Goal: Task Accomplishment & Management: Complete application form

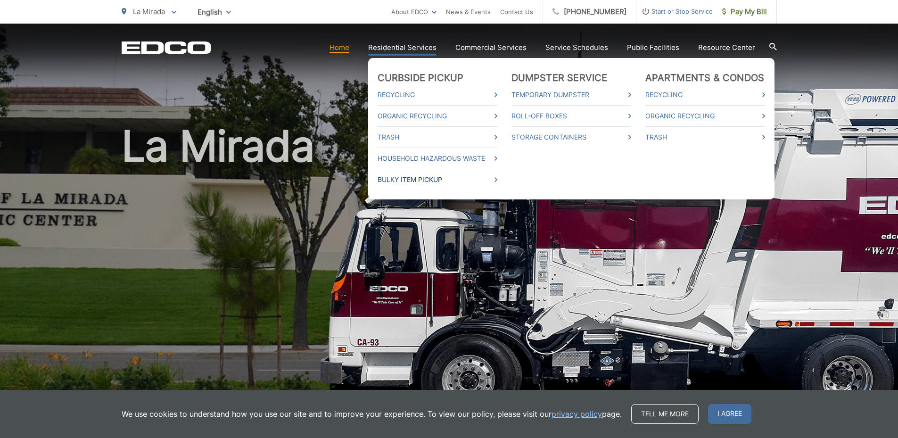
click at [404, 180] on link "Bulky Item Pickup" at bounding box center [438, 179] width 120 height 11
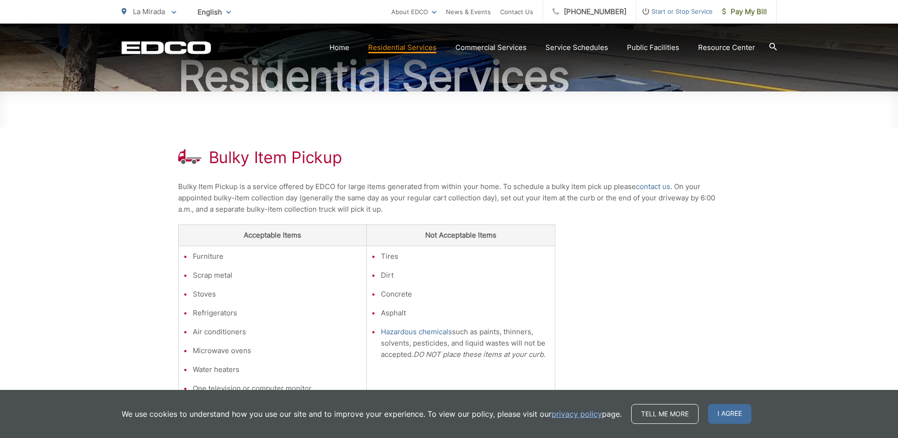
scroll to position [189, 0]
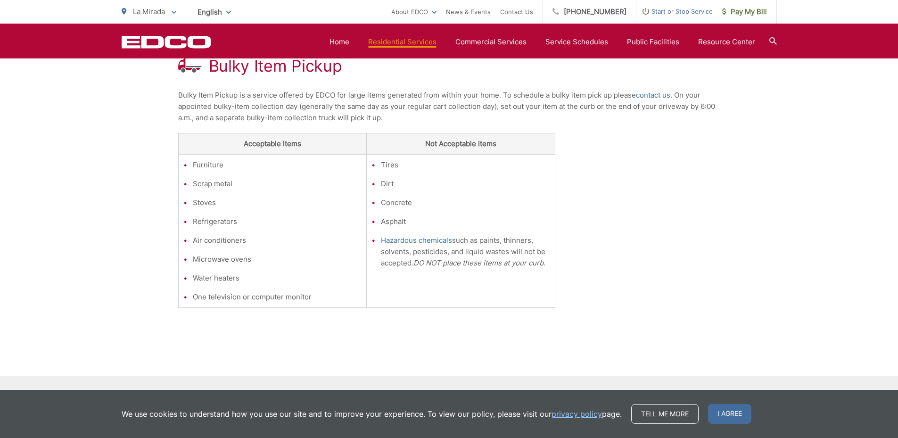
click at [616, 178] on div "Bulky Item Pickup Bulky Item Pickup is a service offered by EDCO for large item…" at bounding box center [449, 188] width 542 height 376
click at [649, 94] on link "contact us" at bounding box center [653, 95] width 34 height 11
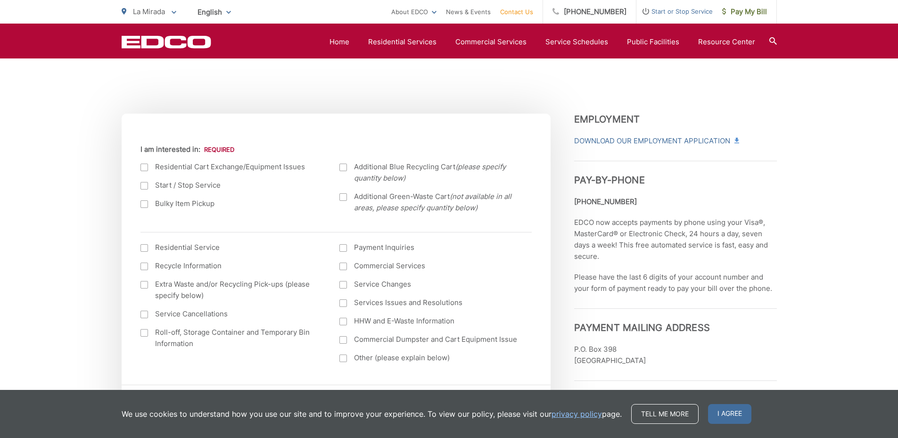
scroll to position [283, 0]
click at [139, 205] on div "Current Location [GEOGRAPHIC_DATA] [GEOGRAPHIC_DATA][PERSON_NAME][GEOGRAPHIC_DA…" at bounding box center [336, 251] width 429 height 266
click at [146, 205] on div at bounding box center [145, 204] width 8 height 8
click at [0, 0] on input "Bulky Item Pickup" at bounding box center [0, 0] width 0 height 0
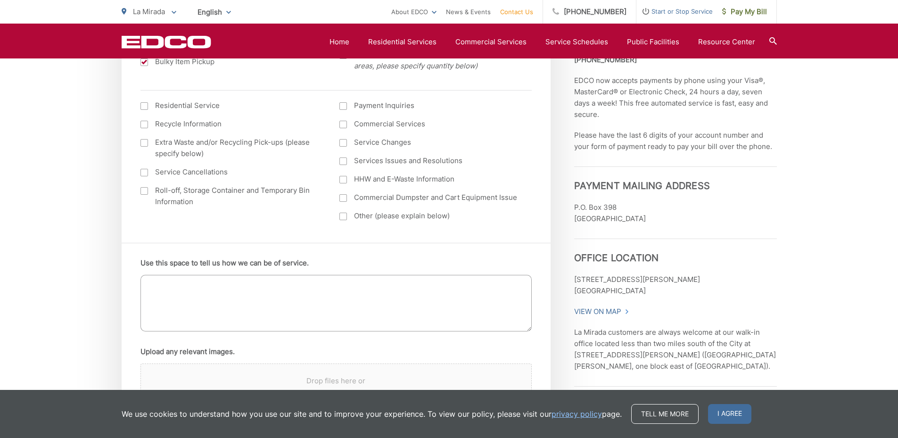
click at [143, 105] on div at bounding box center [145, 106] width 8 height 8
click at [0, 0] on input "I am interested in: (continued) *" at bounding box center [0, 0] width 0 height 0
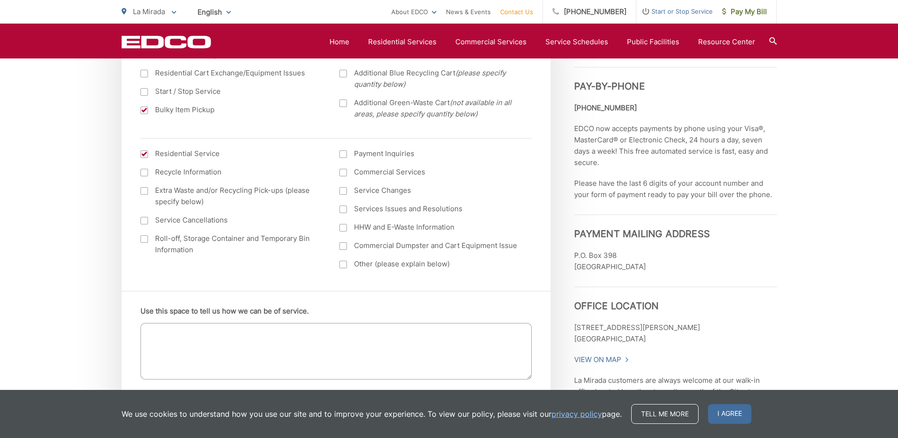
scroll to position [377, 0]
click at [142, 151] on div at bounding box center [145, 154] width 8 height 8
click at [0, 0] on input "I am interested in: (continued) *" at bounding box center [0, 0] width 0 height 0
click at [178, 338] on textarea "Use this space to tell us how we can be of service." at bounding box center [336, 350] width 391 height 57
click at [723, 416] on span "I agree" at bounding box center [729, 414] width 43 height 20
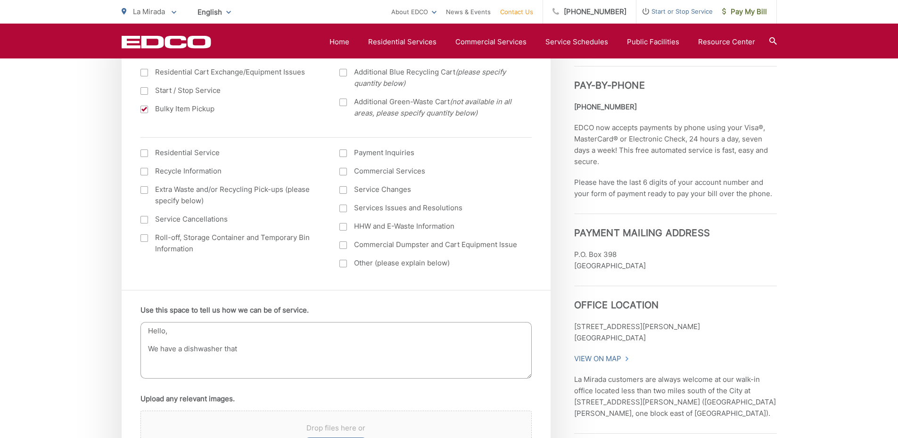
click at [257, 353] on textarea "Hello, We have a dishwasher that" at bounding box center [336, 350] width 391 height 57
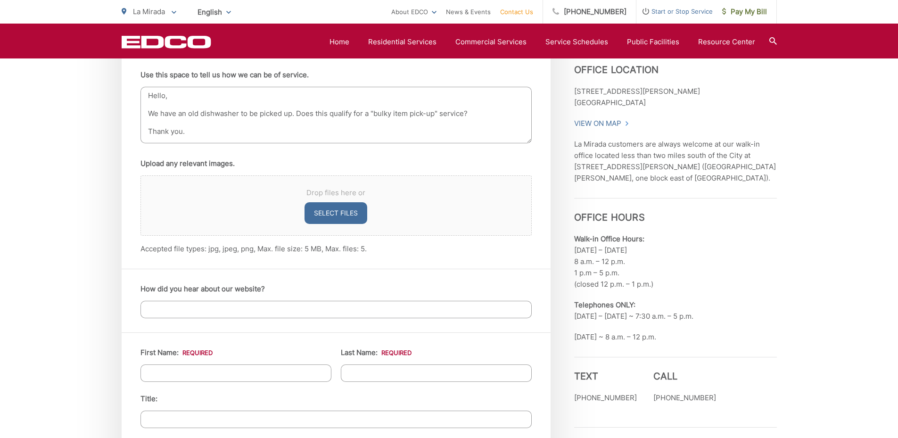
scroll to position [613, 0]
type textarea "Hello, We have an old dishwasher to be picked up. Does this qualify for a "bulk…"
click at [176, 307] on input "How did you hear about our website?" at bounding box center [336, 308] width 391 height 17
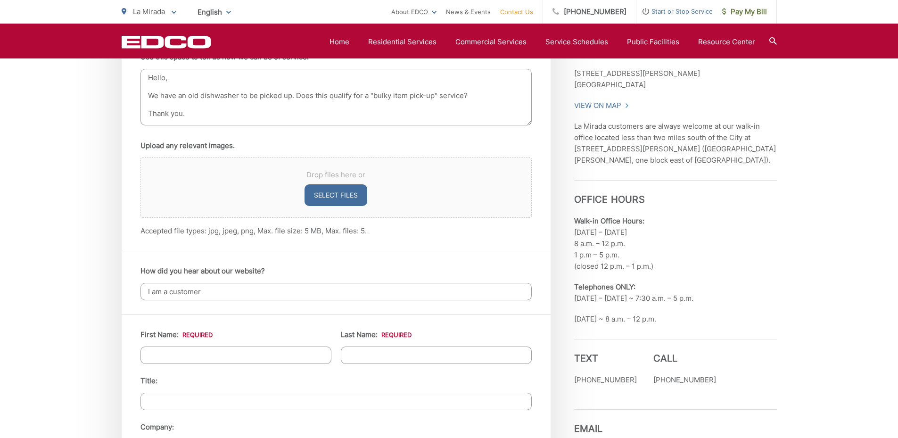
scroll to position [660, 0]
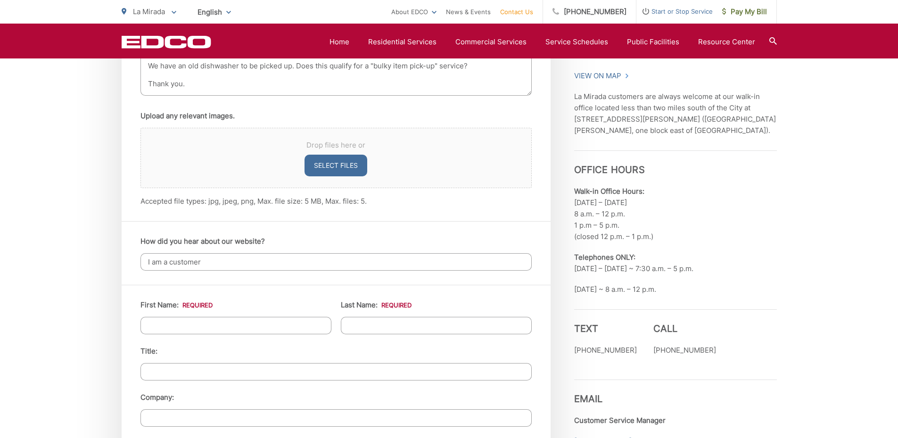
type input "I am a customer"
click at [175, 325] on input "First Name: *" at bounding box center [236, 325] width 191 height 17
type input "[PERSON_NAME]"
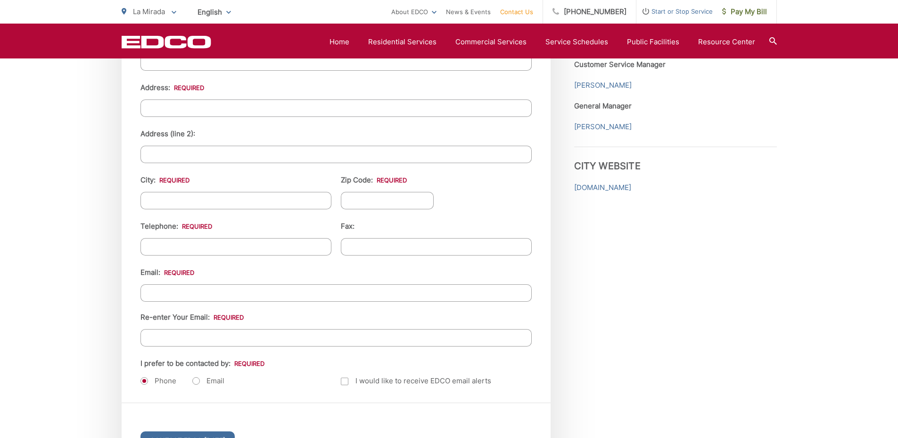
scroll to position [1000, 0]
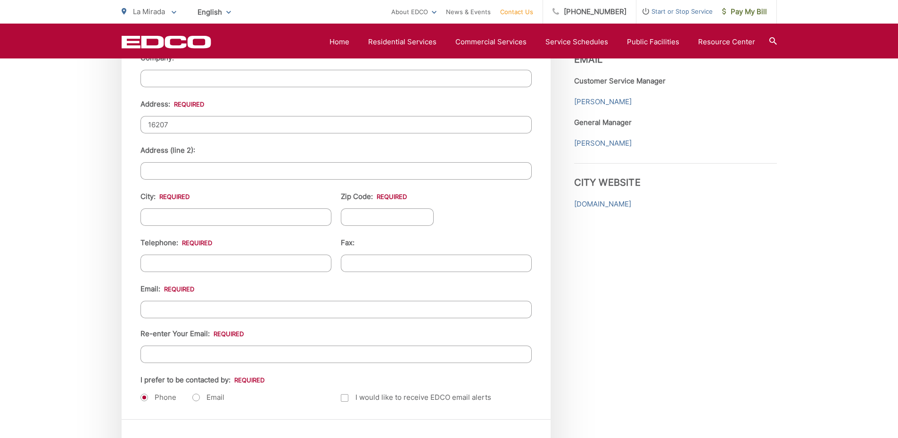
type input "[STREET_ADDRESS]"
type input "La Mirada"
type input "90638"
type input "9495242909"
type input "[EMAIL_ADDRESS][DOMAIN_NAME]"
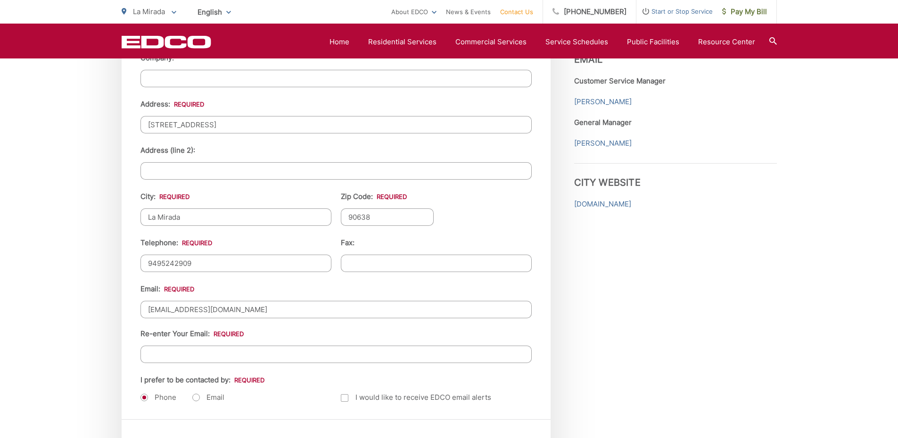
type input "[EMAIL_ADDRESS][DOMAIN_NAME]"
type input "[PHONE_NUMBER]"
click at [181, 124] on input "[STREET_ADDRESS]" at bounding box center [336, 124] width 391 height 17
type input "[STREET_ADDRESS]"
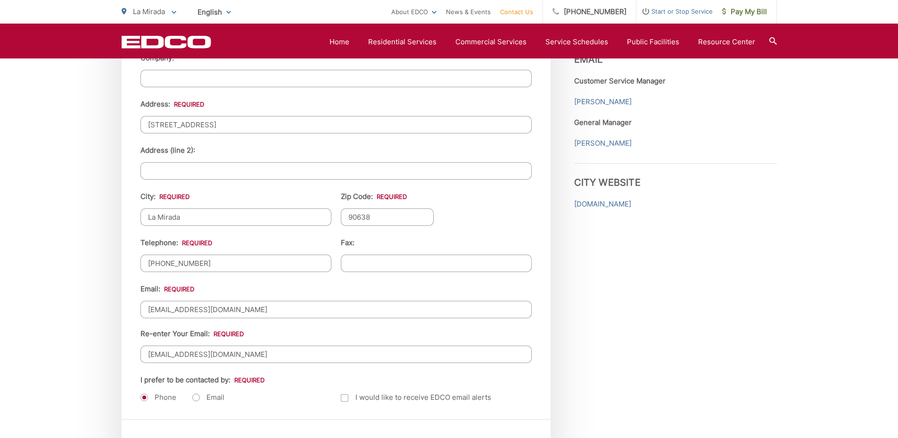
click at [256, 352] on input "[EMAIL_ADDRESS][DOMAIN_NAME]" at bounding box center [336, 354] width 391 height 17
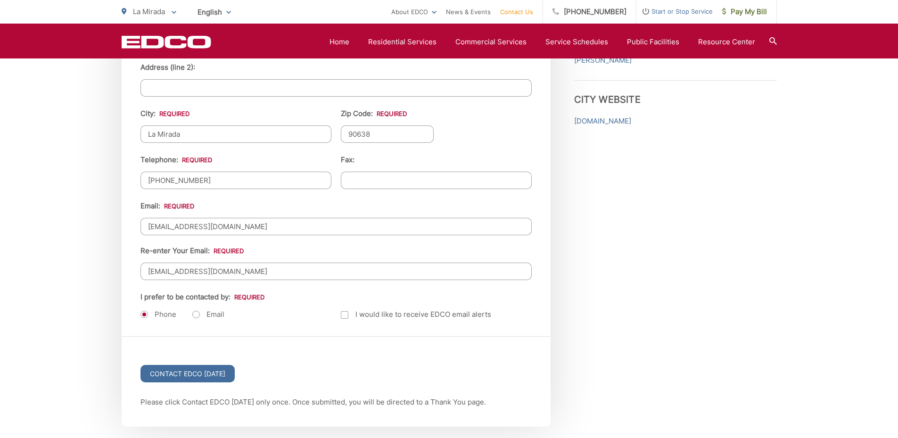
scroll to position [1141, 0]
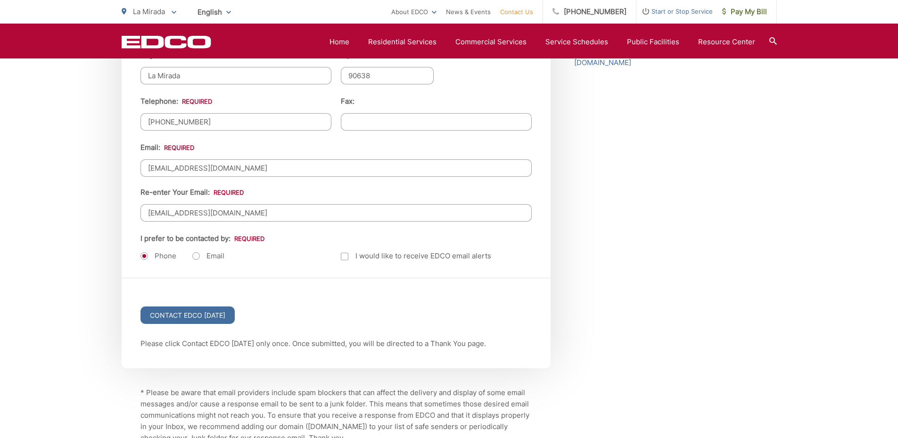
click at [179, 318] on input "Contact EDCO [DATE]" at bounding box center [188, 315] width 94 height 17
